Goal: Transaction & Acquisition: Purchase product/service

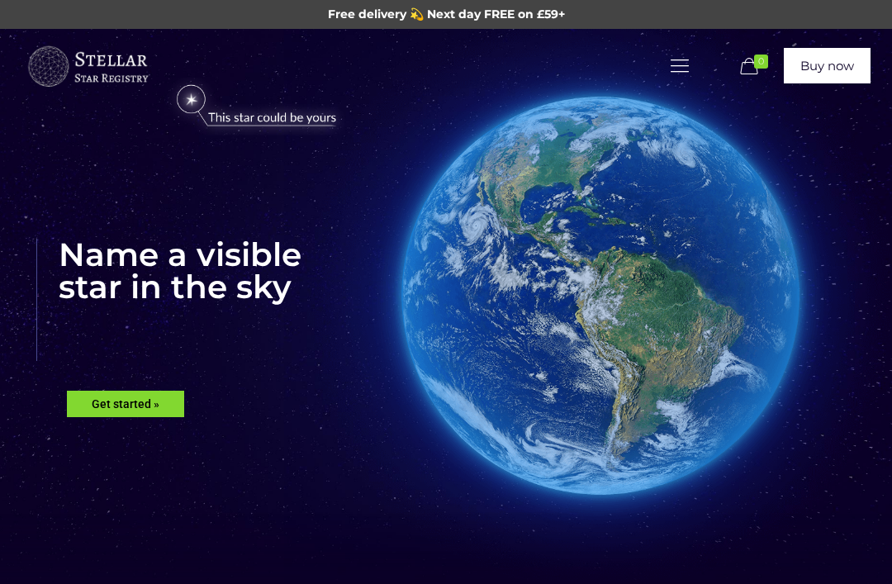
click at [167, 386] on rs-slide "Name a visible star in the sky Get started »" at bounding box center [446, 345] width 892 height 633
click at [134, 415] on rs-layer "Get started »" at bounding box center [125, 404] width 117 height 26
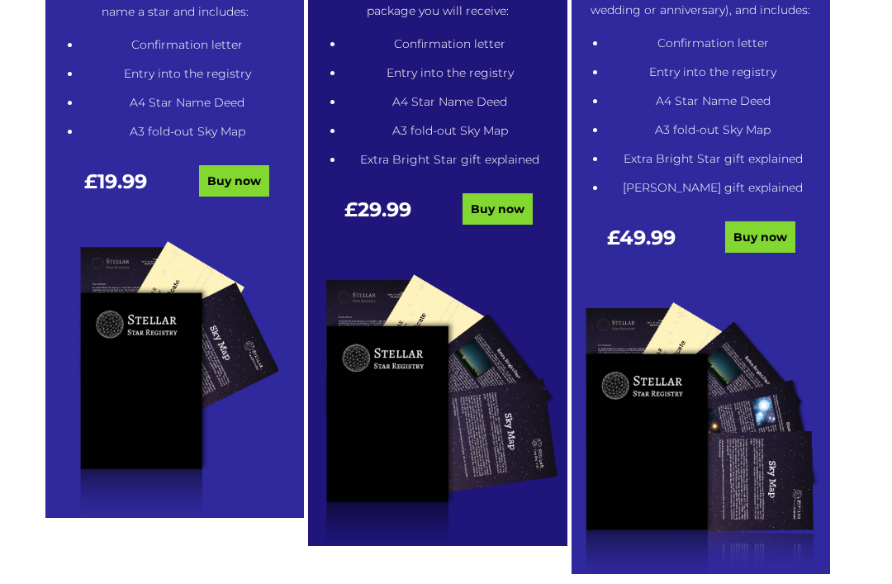
scroll to position [973, 0]
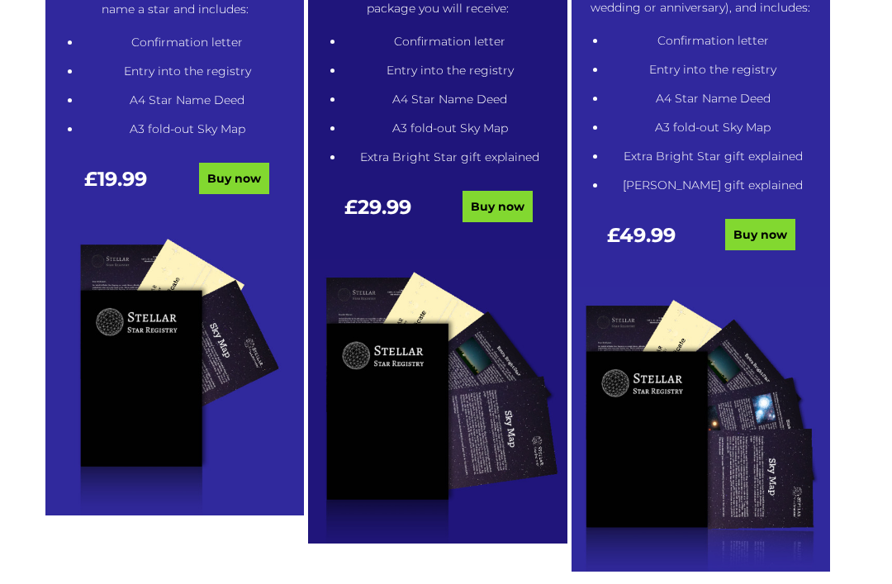
click at [510, 201] on link "Buy now" at bounding box center [497, 207] width 70 height 31
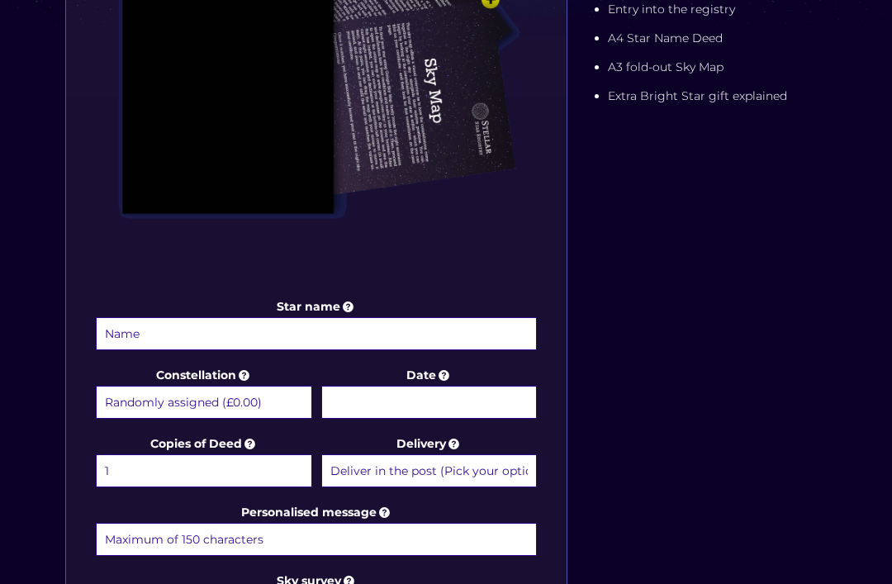
scroll to position [521, 0]
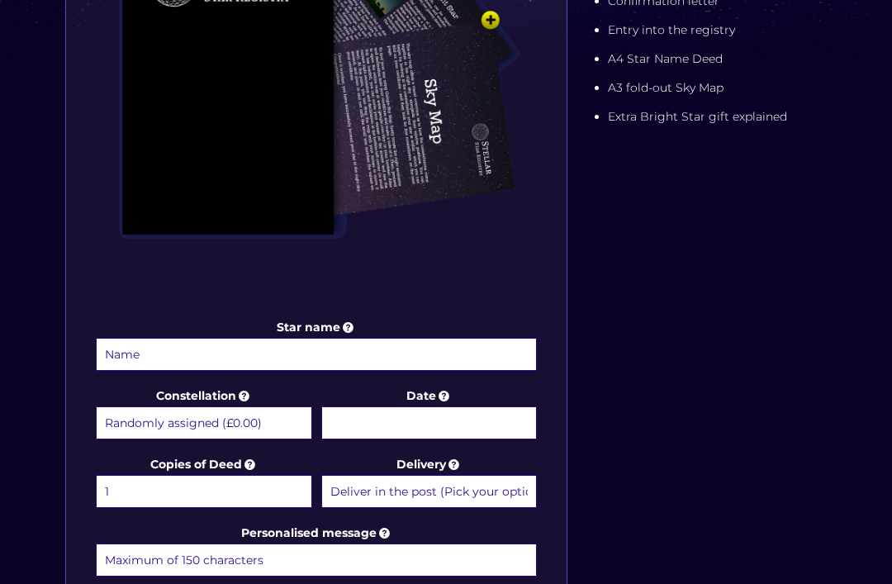
click at [200, 354] on input "Star name" at bounding box center [316, 354] width 441 height 33
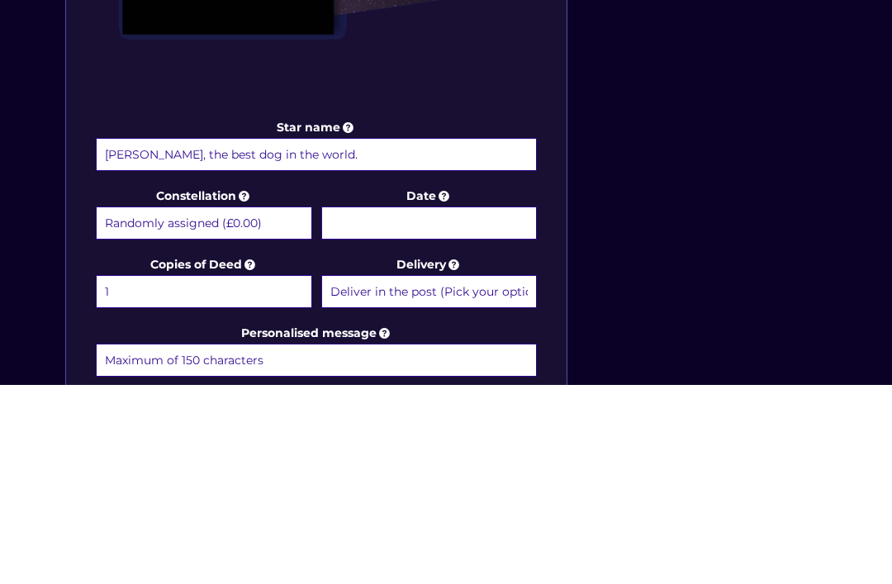
type input "Jeffrey, the best dog in the world."
click at [471, 406] on input "Date" at bounding box center [429, 422] width 216 height 33
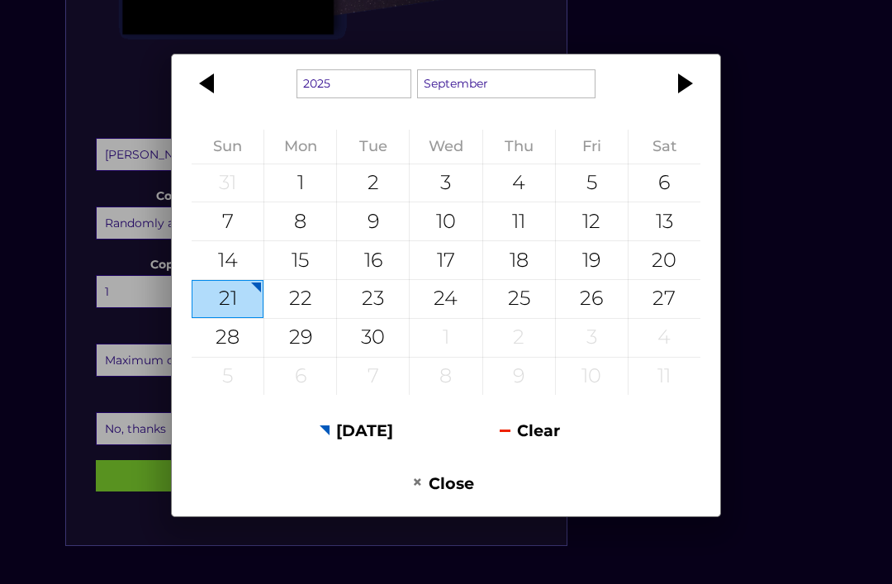
click at [448, 279] on div "17" at bounding box center [446, 260] width 72 height 38
type input "17 September 2025"
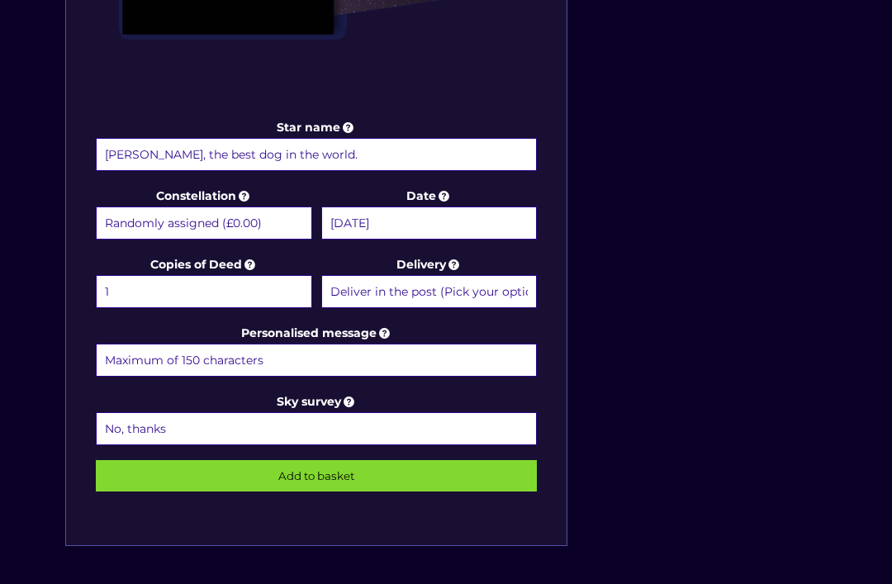
click at [159, 287] on select "1 2 (+£4.99) 3 (+£9.49) 4 (+£13.99) 5 (+£18.49) 6 (+£22.99) 7 (+£27.49) 8 (+£31…" at bounding box center [204, 291] width 216 height 33
select select "2 (+£4.99)"
click at [497, 283] on select "Deliver in the post (Pick your option later) Deliver in the post and by Email (…" at bounding box center [429, 291] width 216 height 33
click at [268, 423] on select "No, thanks 1 (+£6.99) 2 (+£11.99) 3 (+£16.99) 4 (+£21.99) 5 (+£26.99) 6 (+£31.9…" at bounding box center [316, 428] width 441 height 33
select select "1 (+£6.99)"
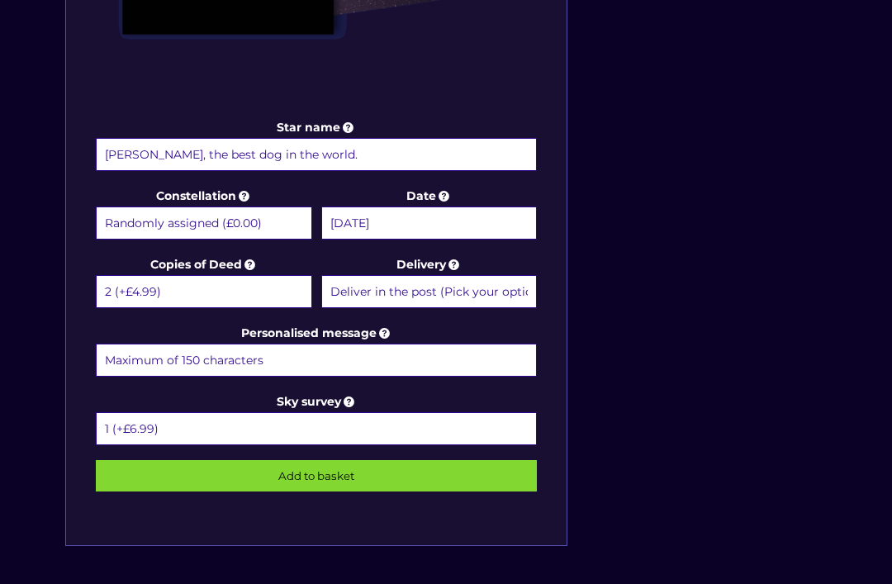
click at [313, 343] on input "Personalised message" at bounding box center [316, 359] width 441 height 33
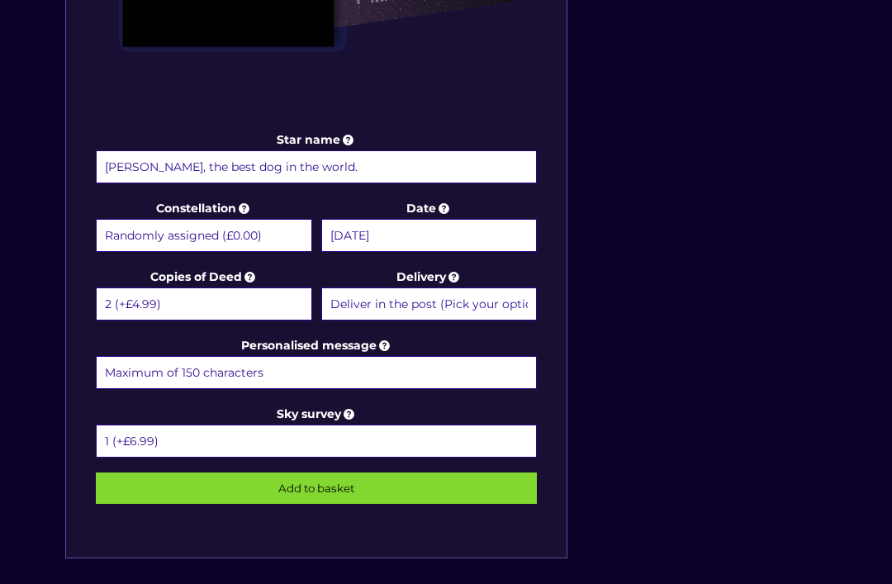
scroll to position [708, 0]
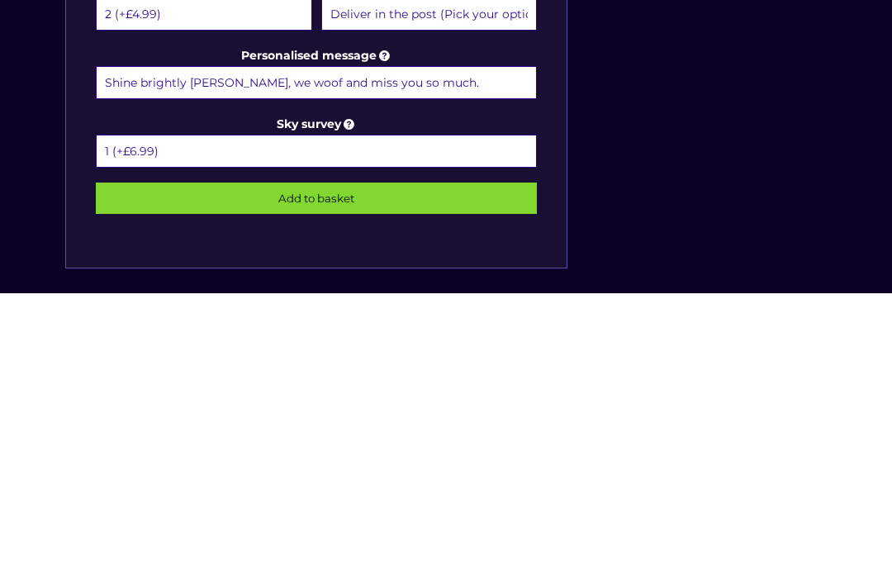
type input "Shine brightly Jeffrey, we woof and miss you so much."
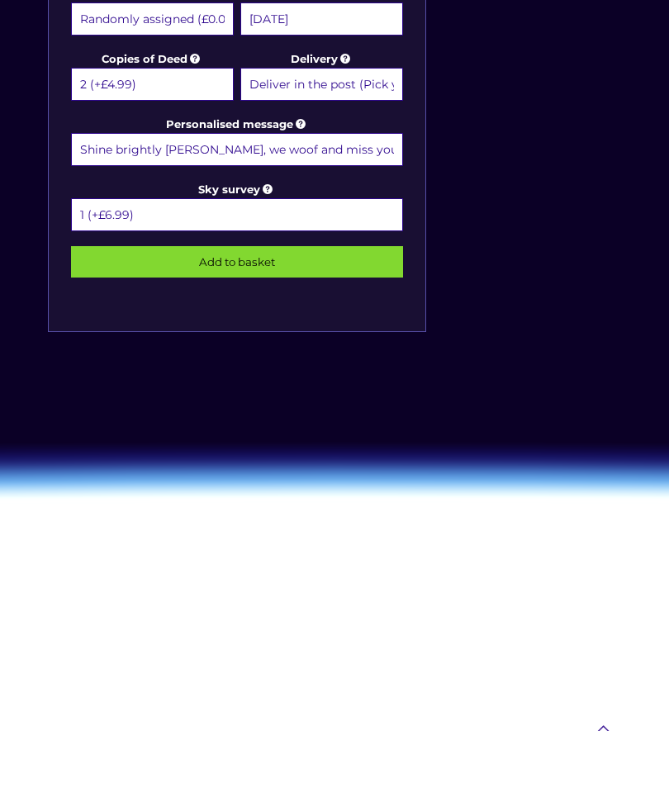
scroll to position [784, 0]
